Goal: Transaction & Acquisition: Purchase product/service

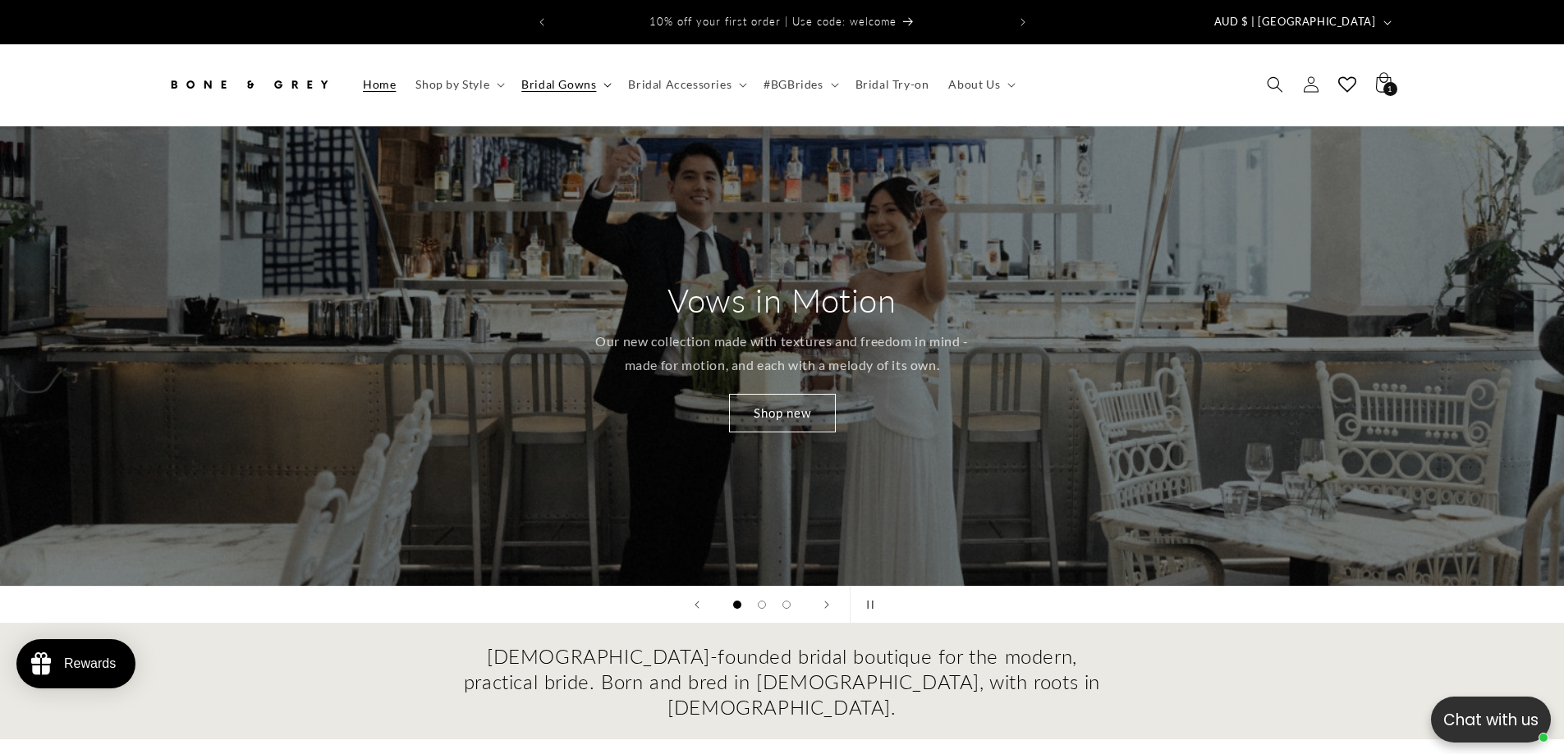
click at [566, 77] on span "Bridal Gowns" at bounding box center [558, 84] width 75 height 15
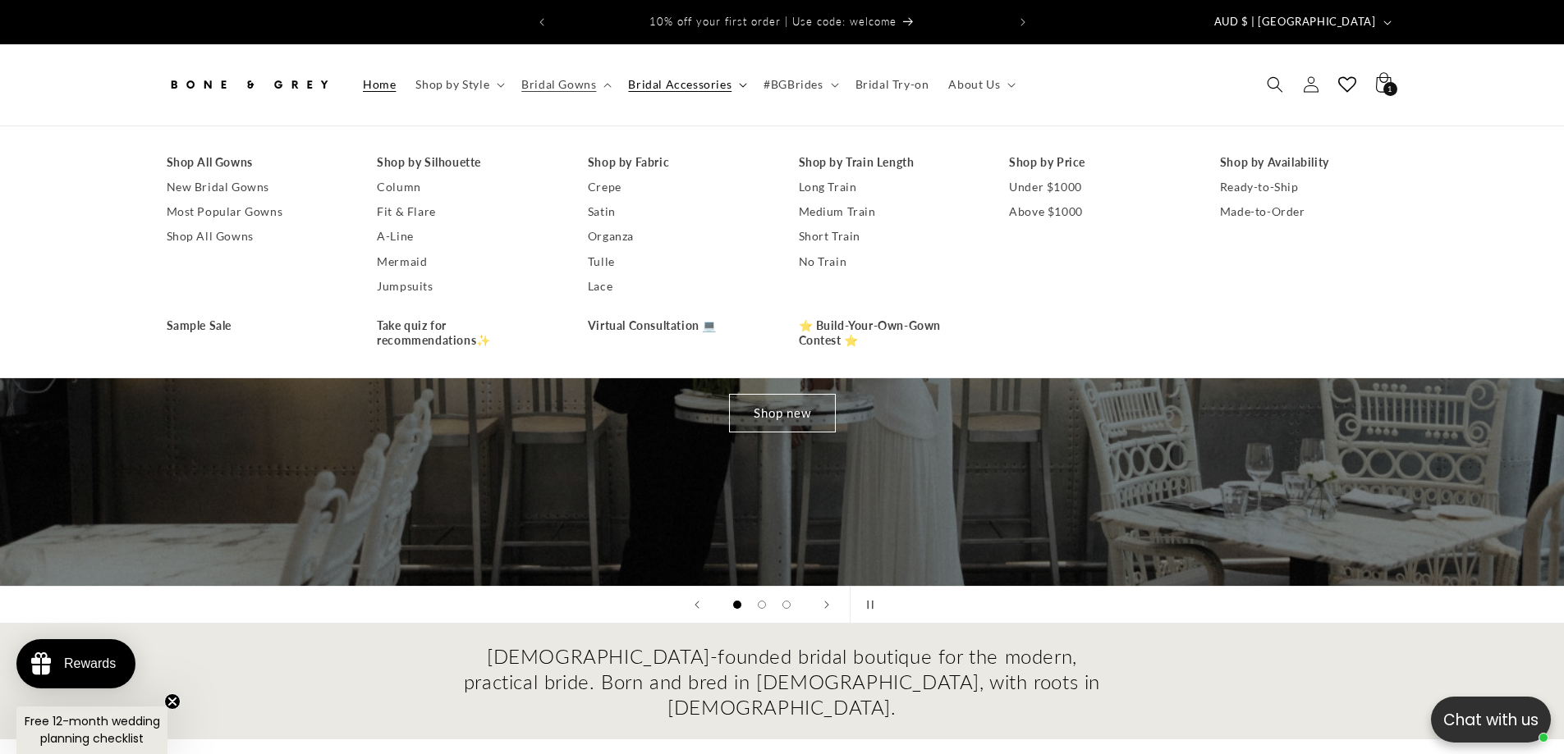
click at [668, 77] on span "Bridal Accessories" at bounding box center [679, 84] width 103 height 15
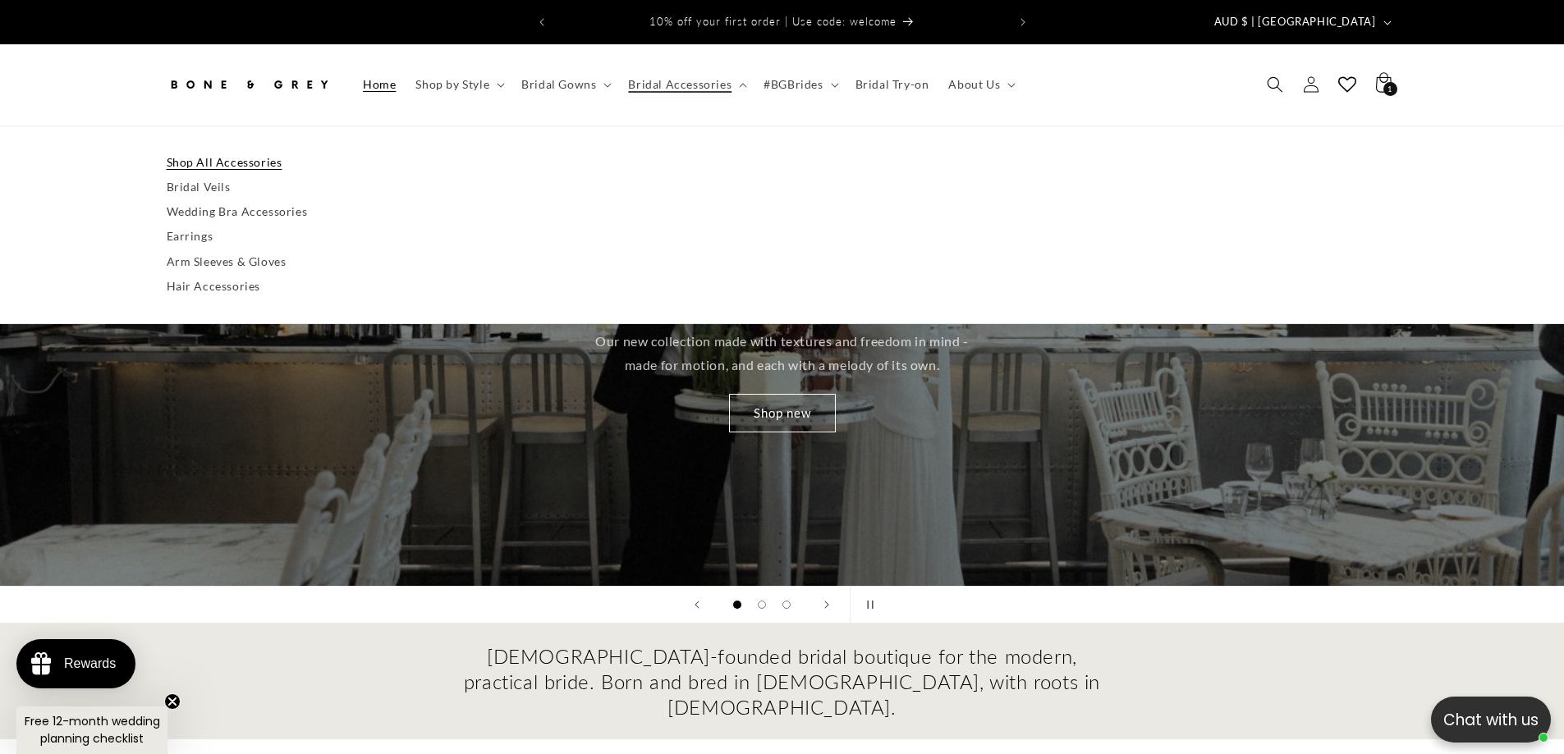
click at [222, 150] on link "Shop All Accessories" at bounding box center [782, 162] width 1231 height 25
